Goal: Task Accomplishment & Management: Manage account settings

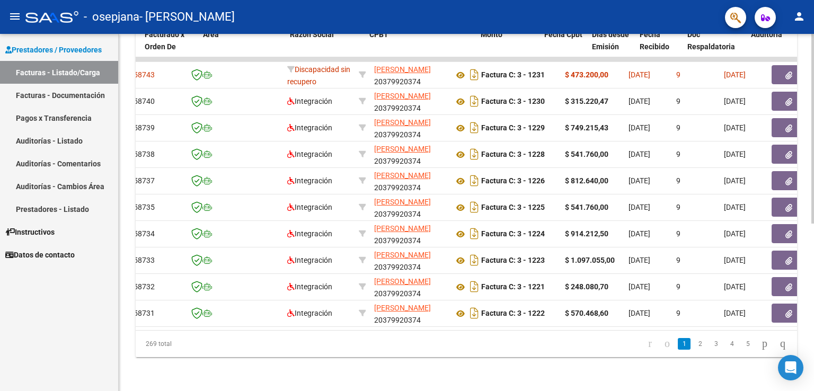
scroll to position [0, 143]
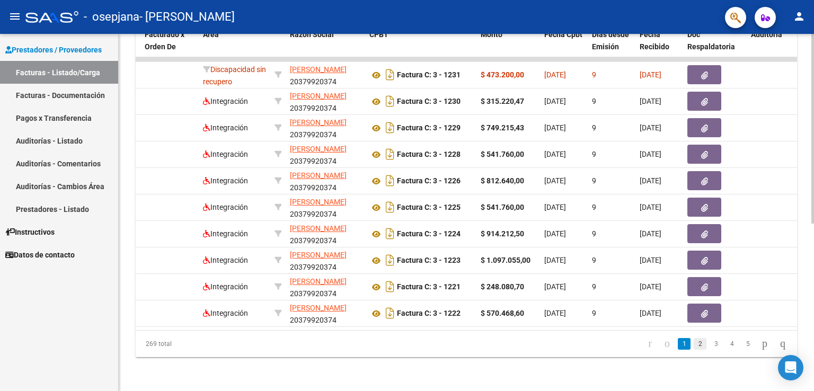
click at [694, 344] on link "2" at bounding box center [700, 344] width 13 height 12
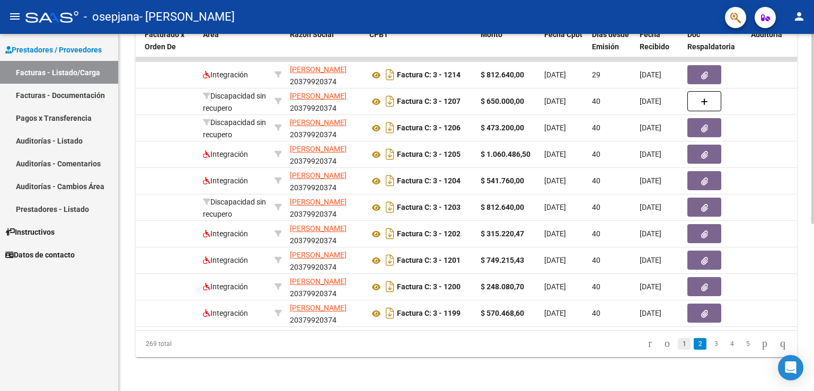
click at [678, 342] on link "1" at bounding box center [684, 344] width 13 height 12
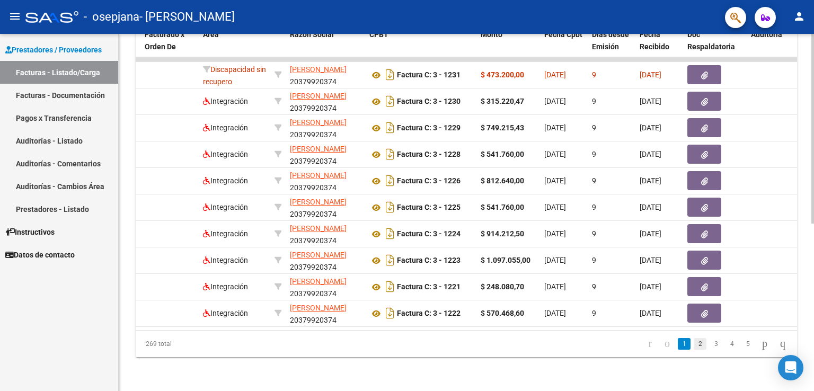
click at [694, 347] on link "2" at bounding box center [700, 344] width 13 height 12
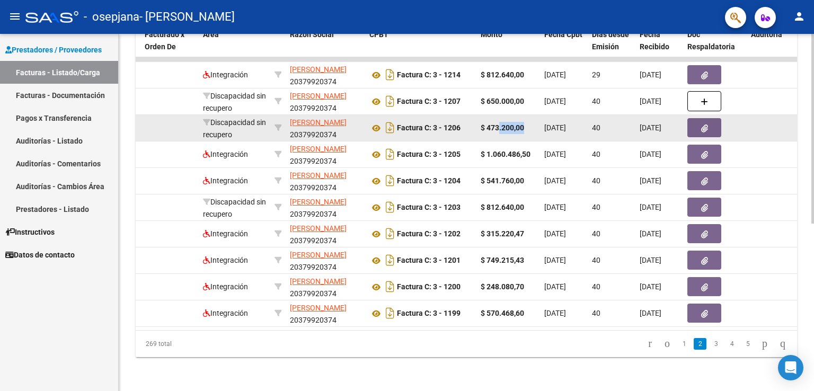
drag, startPoint x: 528, startPoint y: 122, endPoint x: 496, endPoint y: 106, distance: 36.0
click at [496, 115] on datatable-body-cell "$ 473.200,00" at bounding box center [508, 128] width 64 height 26
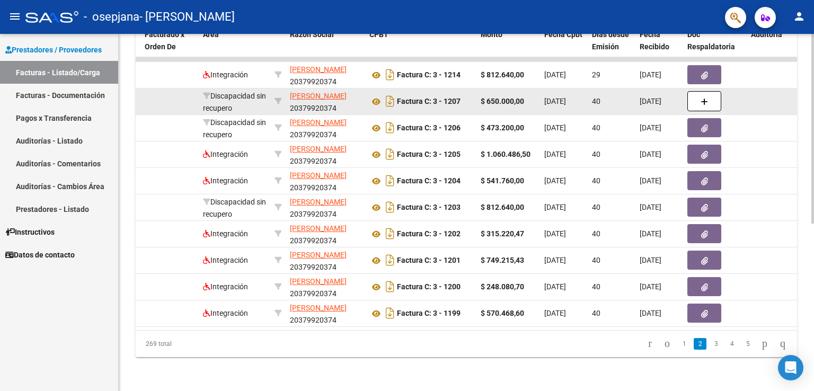
click at [490, 97] on strong "$ 650.000,00" at bounding box center [502, 101] width 43 height 8
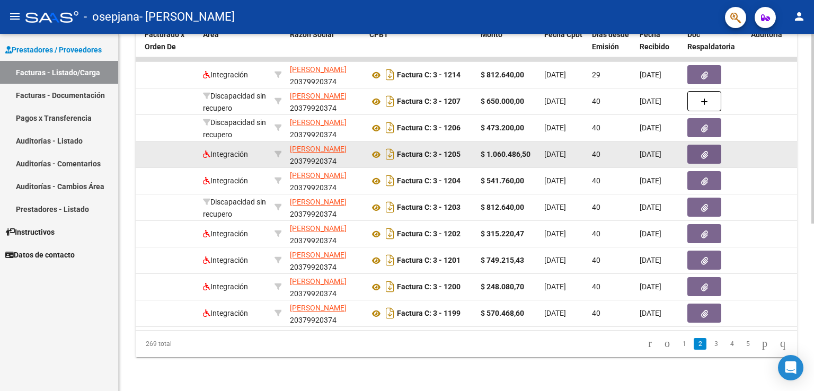
click at [492, 150] on strong "$ 1.060.486,50" at bounding box center [506, 154] width 50 height 8
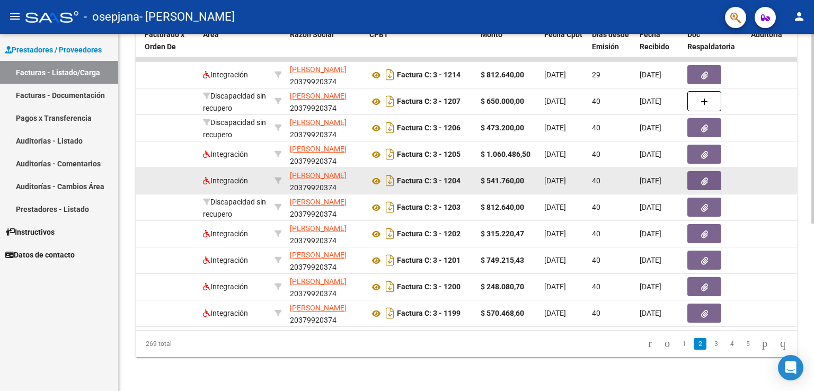
click at [499, 176] on strong "$ 541.760,00" at bounding box center [502, 180] width 43 height 8
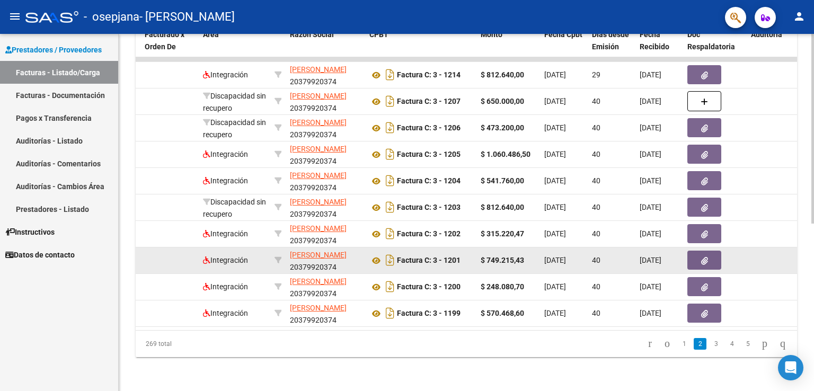
click at [528, 250] on datatable-body-cell "$ 749.215,43" at bounding box center [508, 260] width 64 height 26
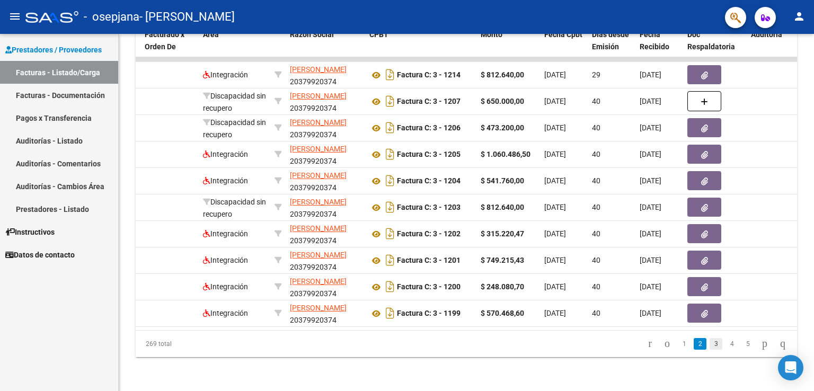
click at [709, 345] on link "3" at bounding box center [715, 344] width 13 height 12
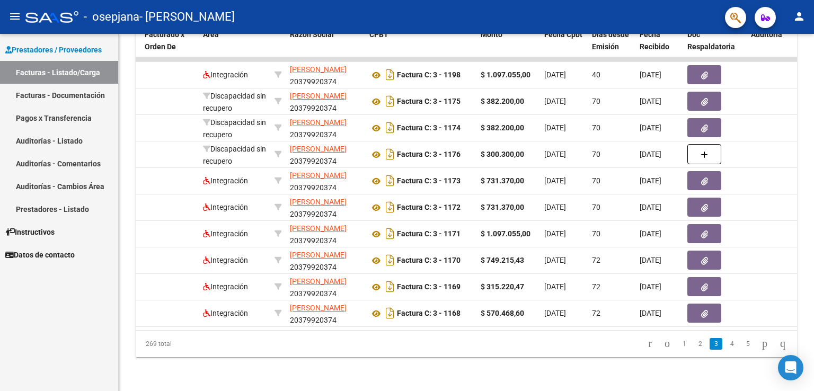
click at [694, 344] on link "2" at bounding box center [700, 344] width 13 height 12
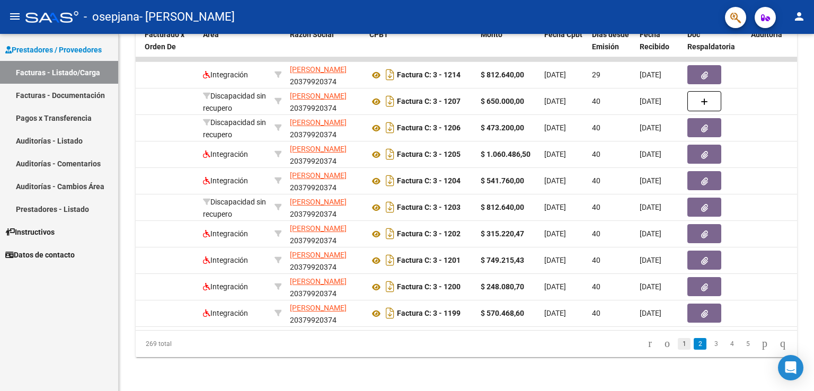
click at [678, 346] on link "1" at bounding box center [684, 344] width 13 height 12
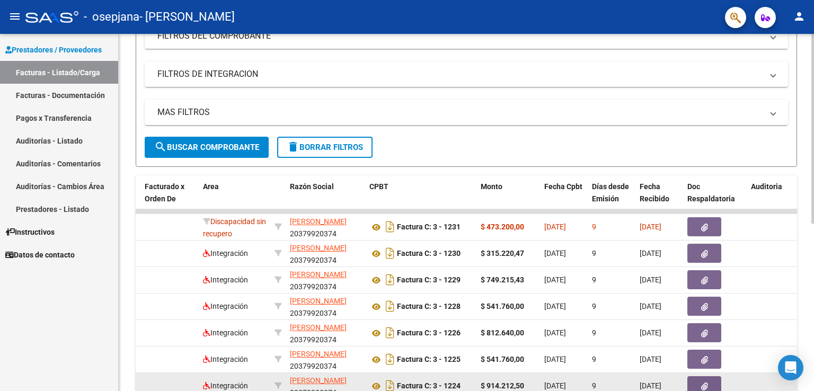
scroll to position [210, 0]
